Goal: Information Seeking & Learning: Compare options

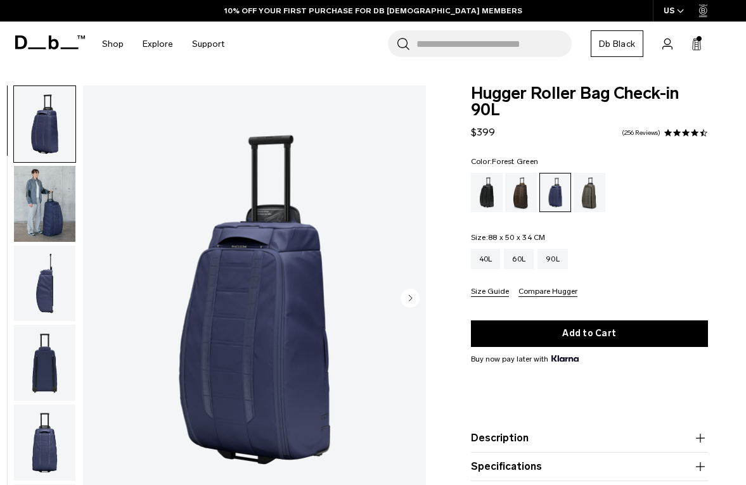
click at [592, 201] on div "Forest Green" at bounding box center [589, 192] width 32 height 39
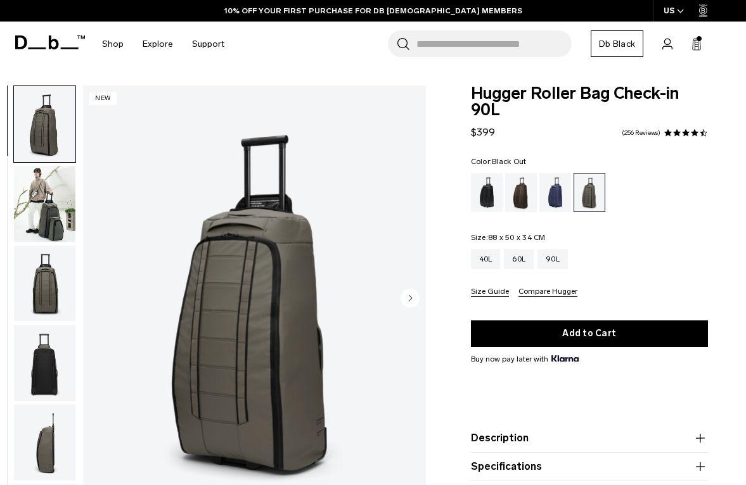
click at [487, 205] on div "Black Out" at bounding box center [487, 192] width 32 height 39
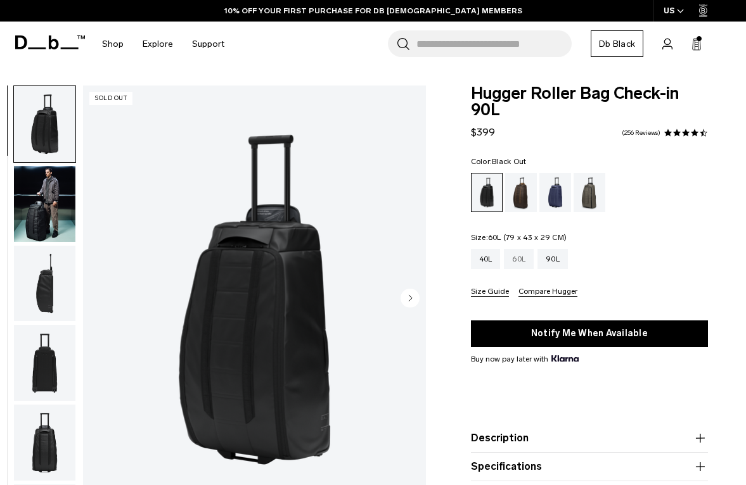
click at [527, 264] on div "60L" at bounding box center [519, 259] width 30 height 20
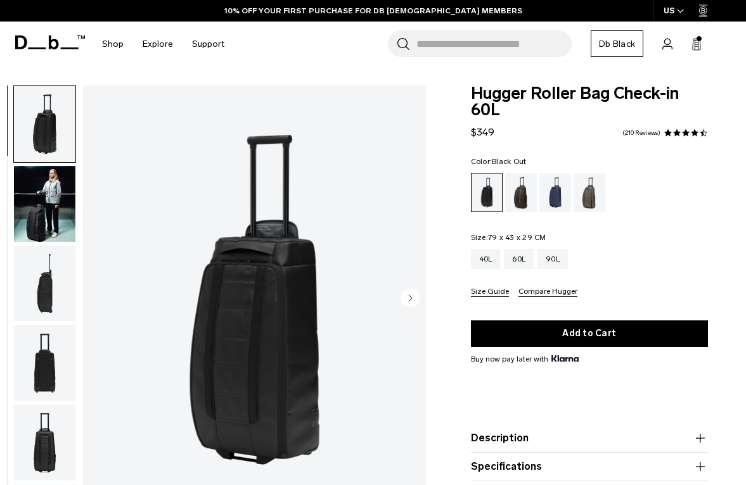
click at [55, 210] on img "button" at bounding box center [44, 204] width 61 height 76
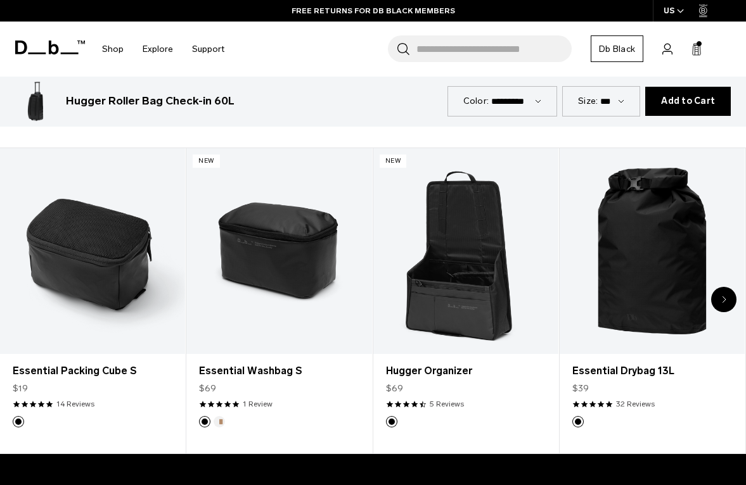
scroll to position [544, 0]
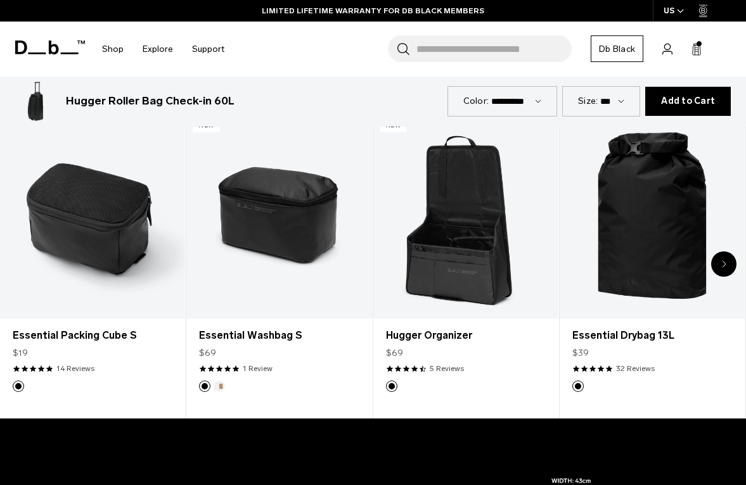
click at [727, 264] on div "Next slide" at bounding box center [723, 264] width 25 height 25
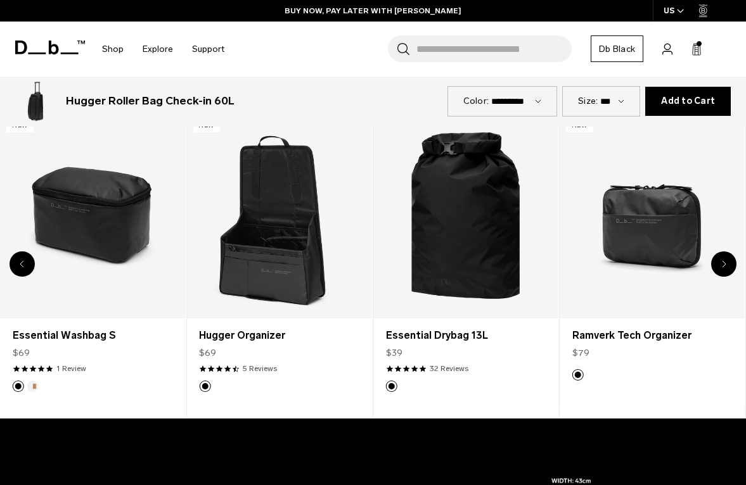
click at [727, 264] on div "Next slide" at bounding box center [723, 264] width 25 height 25
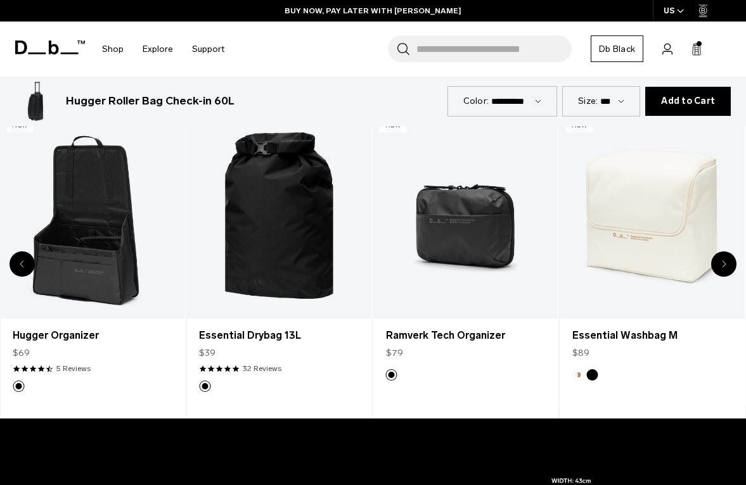
click at [727, 264] on div "Next slide" at bounding box center [723, 264] width 25 height 25
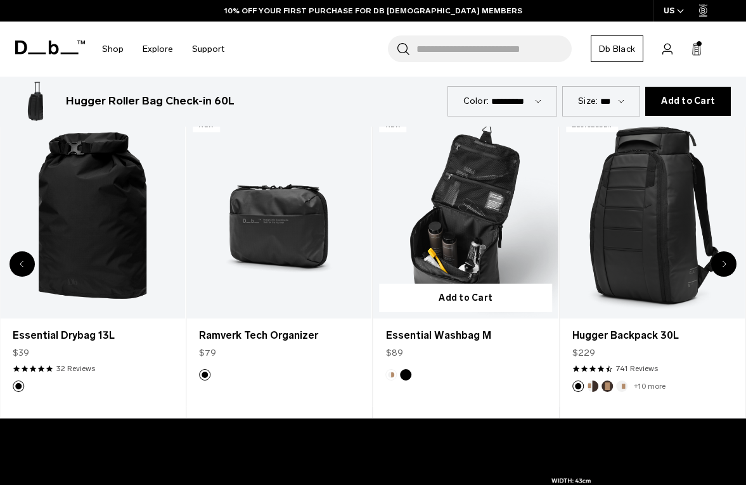
click at [406, 381] on img "Black Out" at bounding box center [406, 375] width 14 height 14
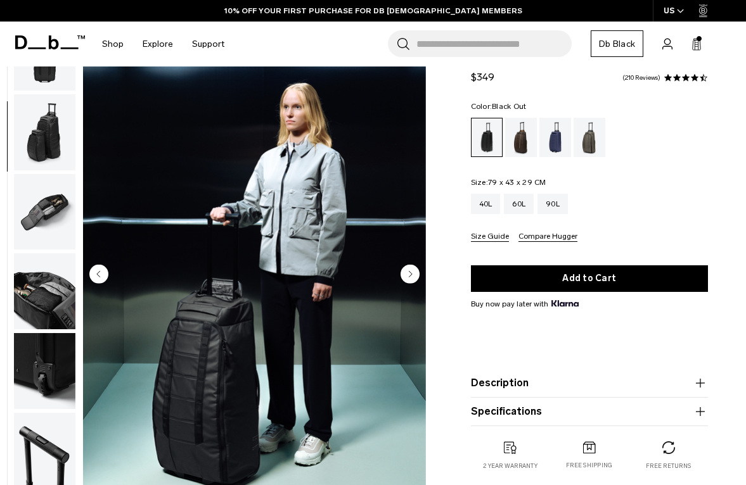
scroll to position [56, 0]
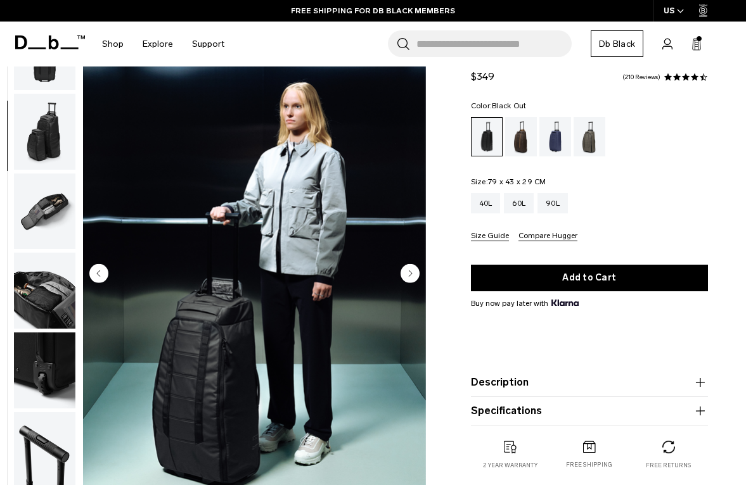
click at [409, 276] on icon "Next slide" at bounding box center [410, 274] width 3 height 6
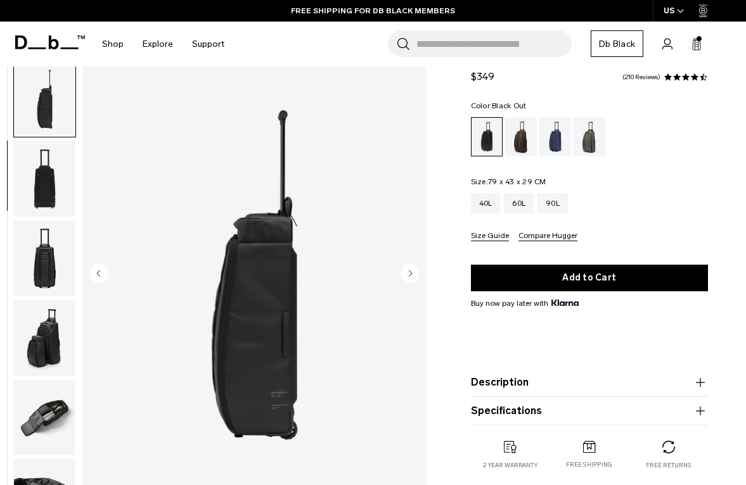
click at [409, 276] on icon "Next slide" at bounding box center [410, 274] width 3 height 6
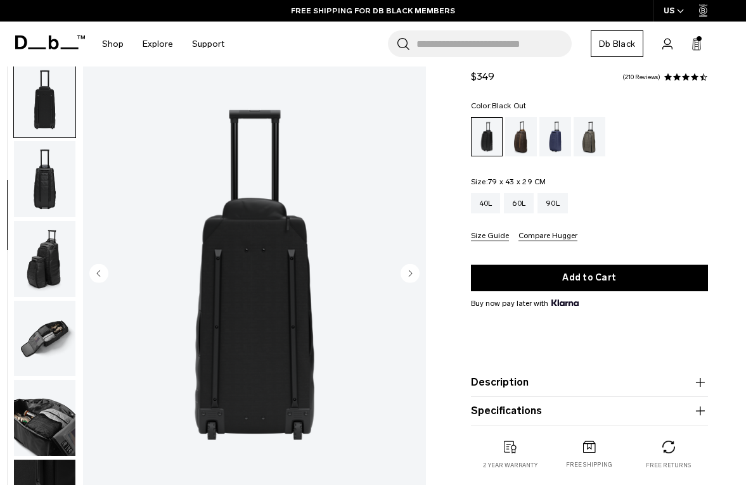
click at [409, 276] on icon "Next slide" at bounding box center [410, 274] width 3 height 6
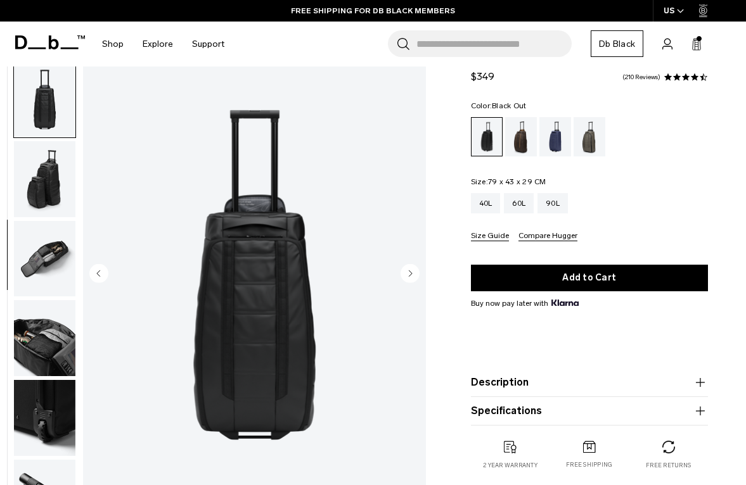
click at [409, 278] on circle "Next slide" at bounding box center [409, 273] width 19 height 19
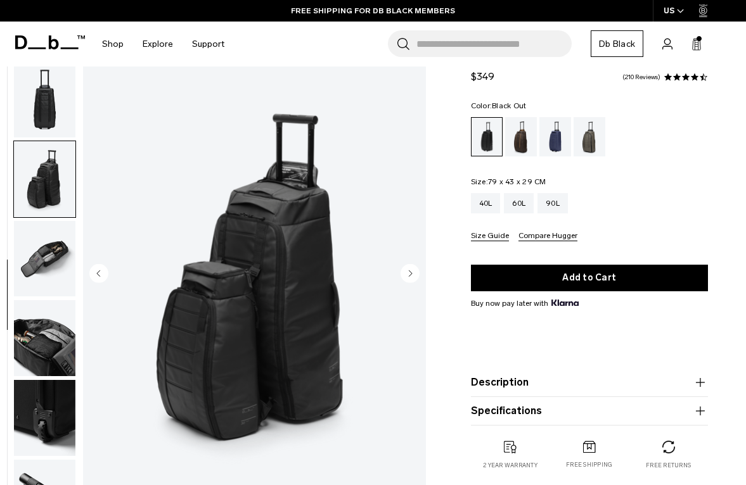
scroll to position [366, 0]
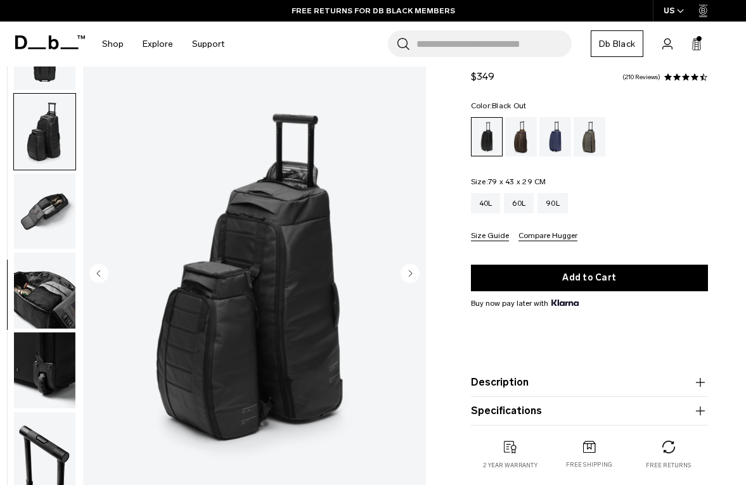
click at [409, 278] on circle "Next slide" at bounding box center [409, 273] width 19 height 19
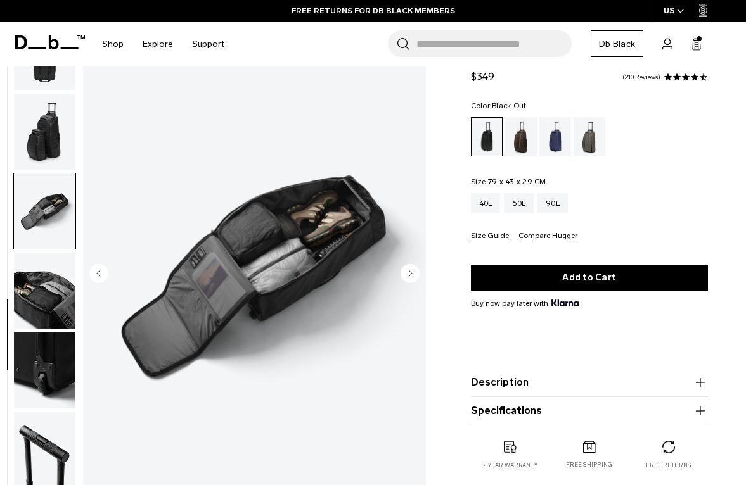
click at [409, 278] on circle "Next slide" at bounding box center [409, 273] width 19 height 19
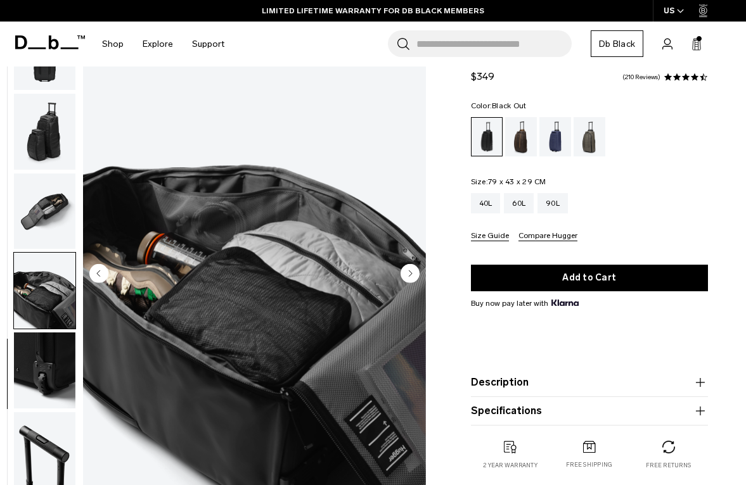
click at [409, 278] on circle "Next slide" at bounding box center [409, 273] width 19 height 19
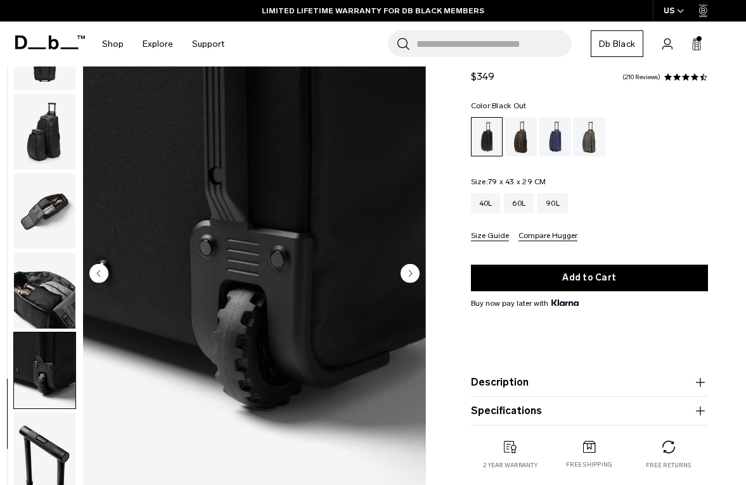
click at [409, 278] on circle "Next slide" at bounding box center [409, 273] width 19 height 19
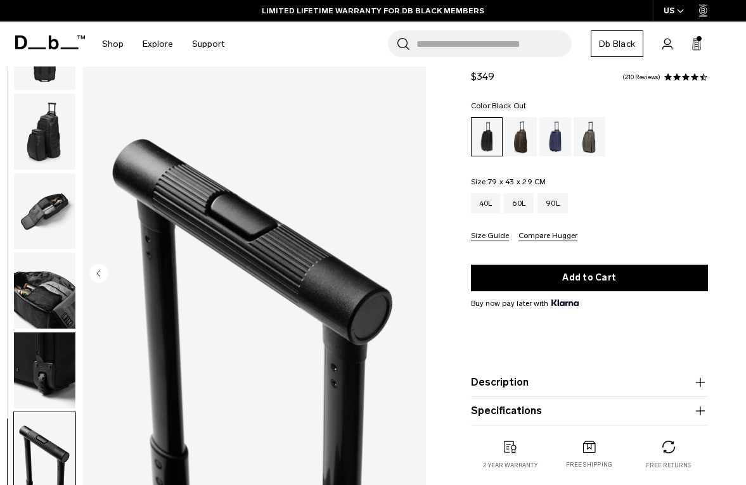
click at [409, 279] on img "10 / 10" at bounding box center [254, 275] width 343 height 428
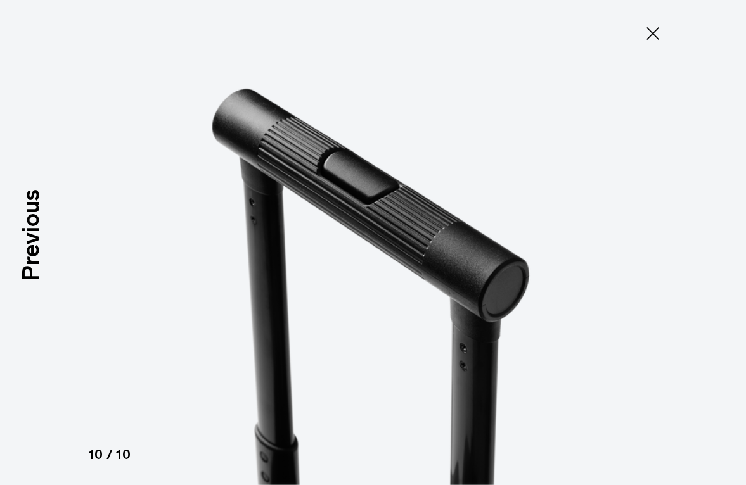
click at [653, 37] on icon at bounding box center [653, 33] width 20 height 20
